Goal: Task Accomplishment & Management: Manage account settings

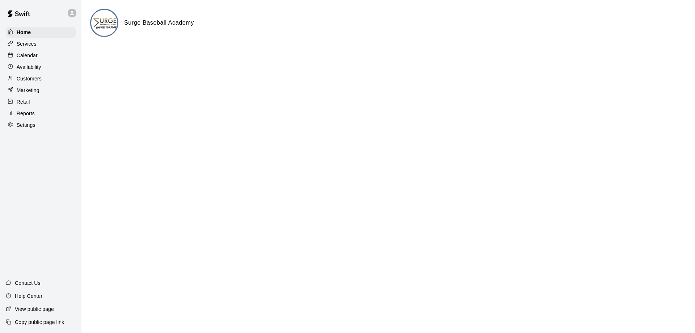
click at [26, 56] on p "Calendar" at bounding box center [27, 55] width 21 height 7
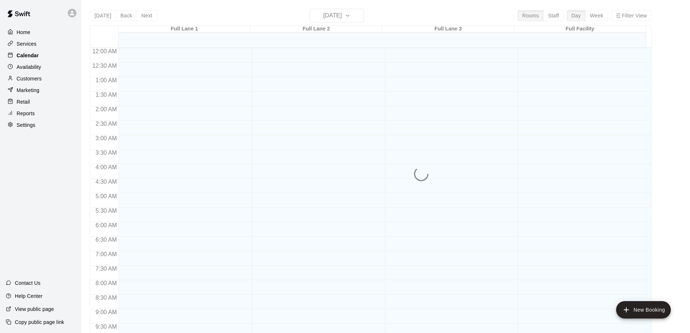
scroll to position [342, 0]
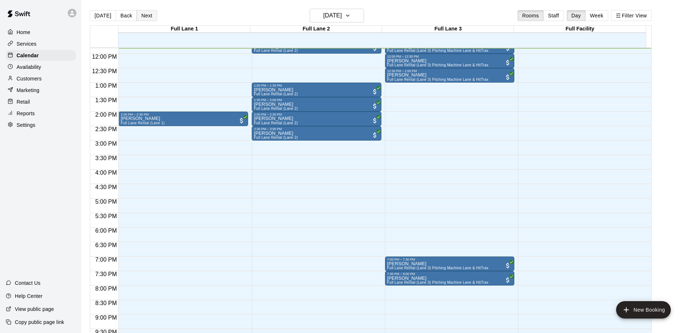
click at [148, 16] on button "Next" at bounding box center [147, 15] width 20 height 11
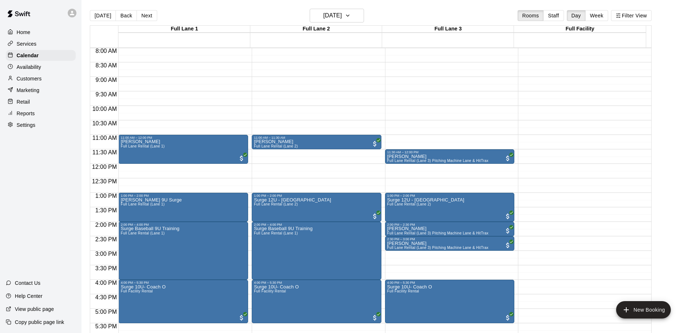
scroll to position [306, 0]
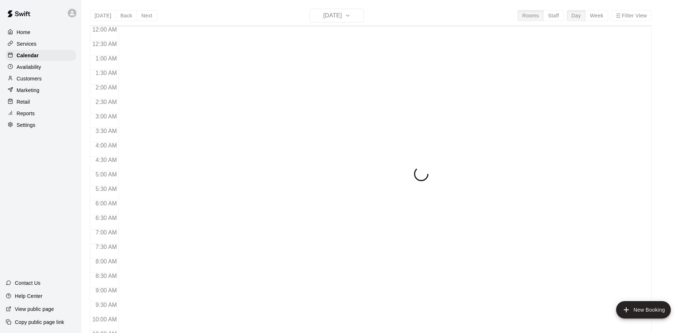
scroll to position [350, 0]
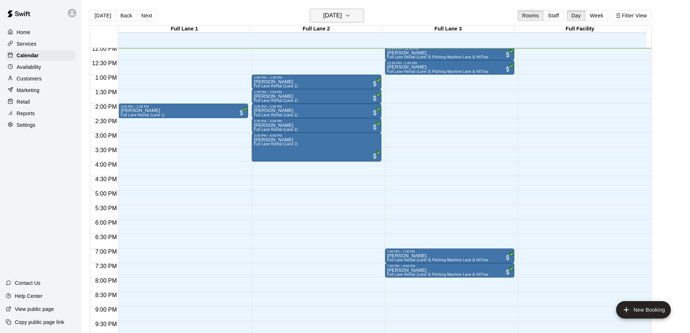
click at [324, 16] on h6 "[DATE]" at bounding box center [332, 16] width 18 height 10
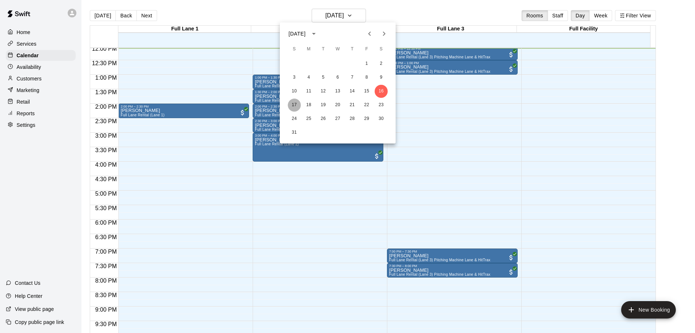
click at [292, 105] on button "17" at bounding box center [294, 104] width 13 height 13
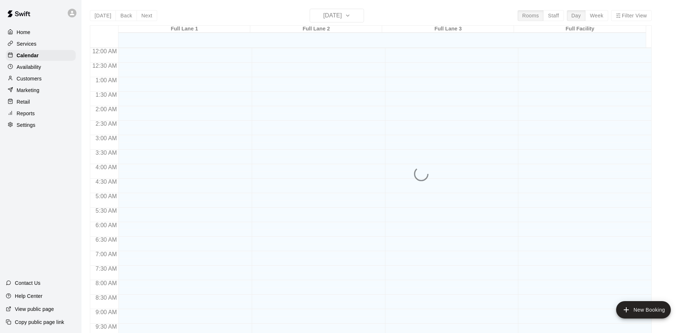
scroll to position [350, 0]
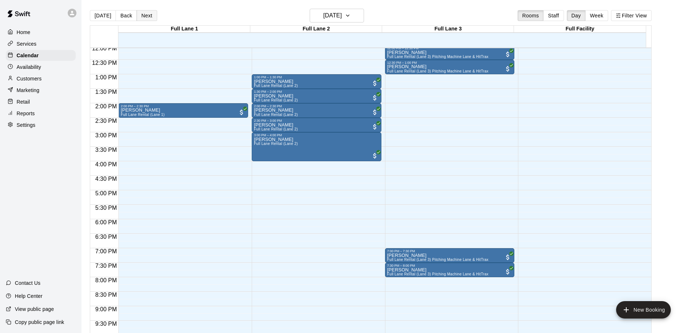
click at [148, 20] on button "Next" at bounding box center [147, 15] width 20 height 11
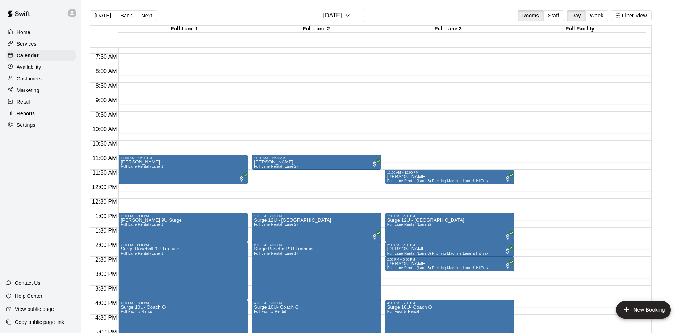
scroll to position [314, 0]
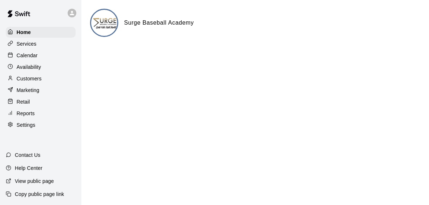
click at [35, 55] on p "Calendar" at bounding box center [27, 55] width 21 height 7
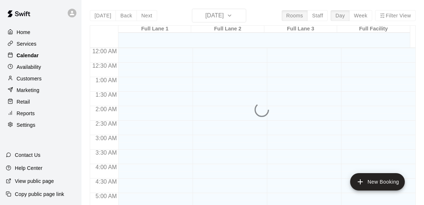
scroll to position [360, 0]
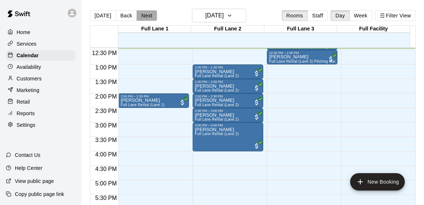
click at [147, 16] on button "Next" at bounding box center [147, 15] width 20 height 11
